Goal: Task Accomplishment & Management: Manage account settings

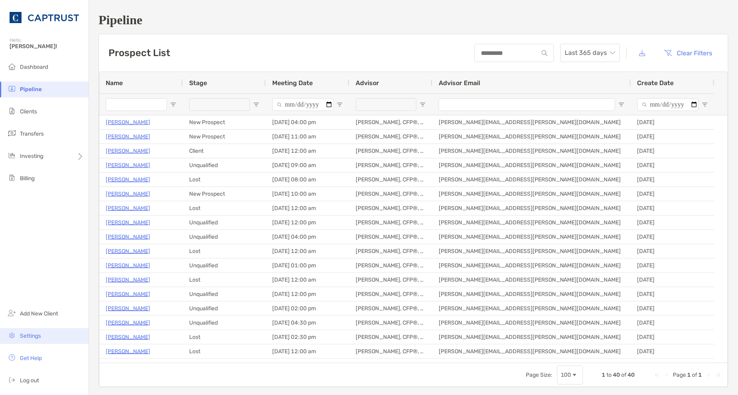
click at [28, 339] on li "Settings" at bounding box center [44, 336] width 89 height 16
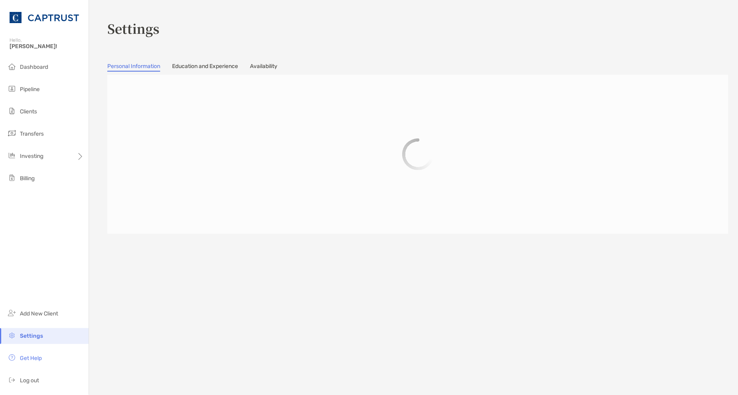
click at [272, 68] on link "Availability" at bounding box center [263, 67] width 27 height 9
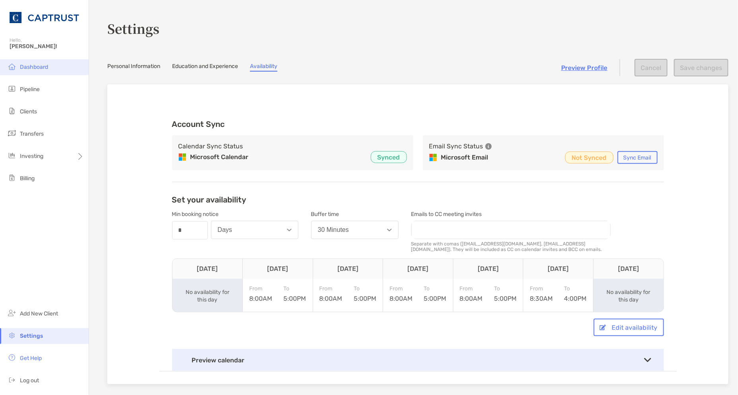
click at [33, 63] on li "Dashboard" at bounding box center [44, 67] width 89 height 16
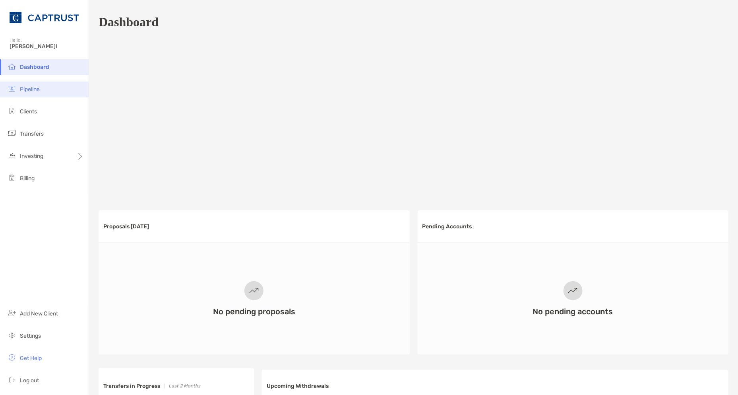
click at [35, 87] on span "Pipeline" at bounding box center [30, 89] width 20 height 7
